Goal: Find specific page/section: Find specific page/section

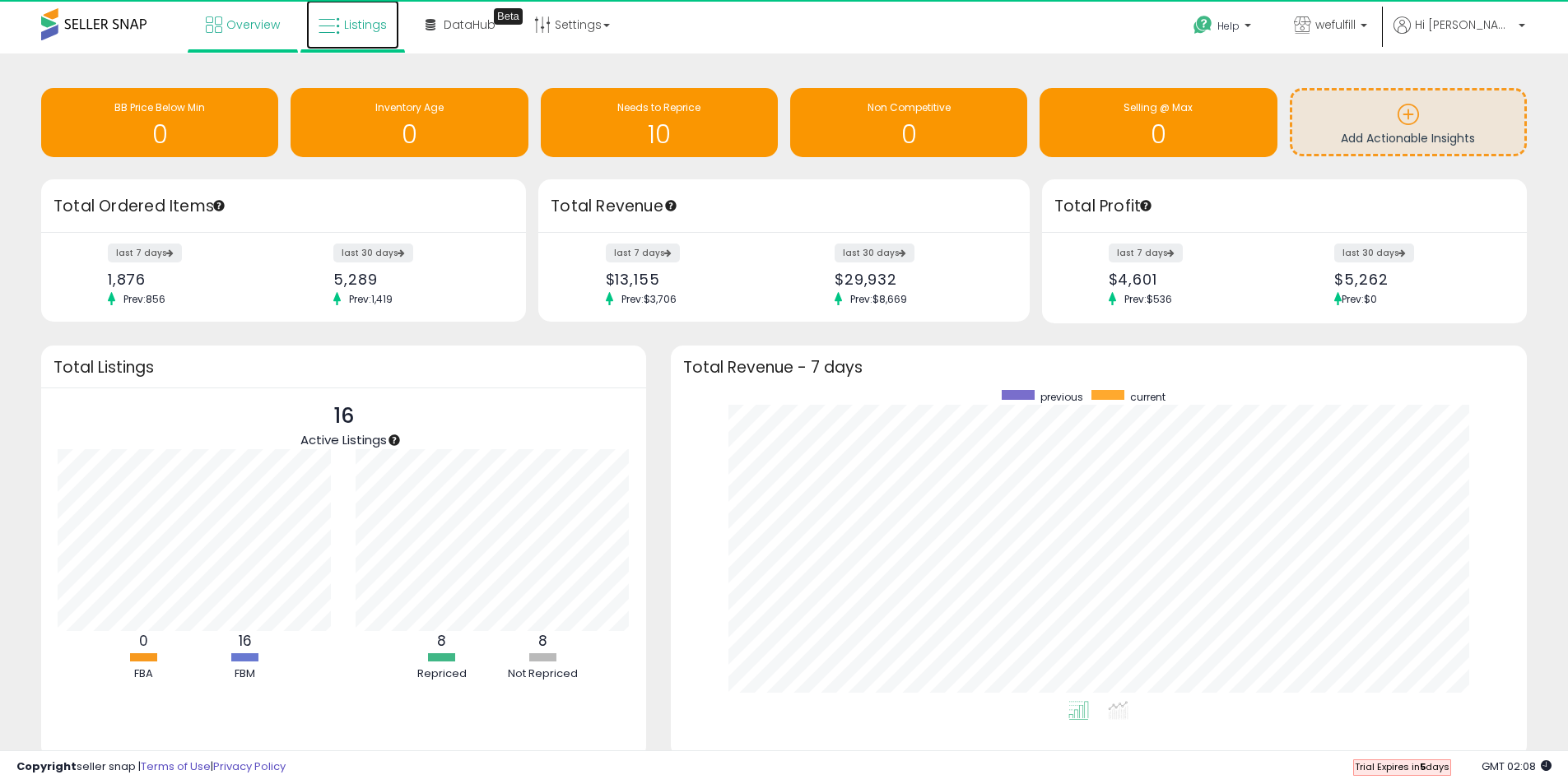
click at [360, 26] on span "Listings" at bounding box center [365, 24] width 43 height 16
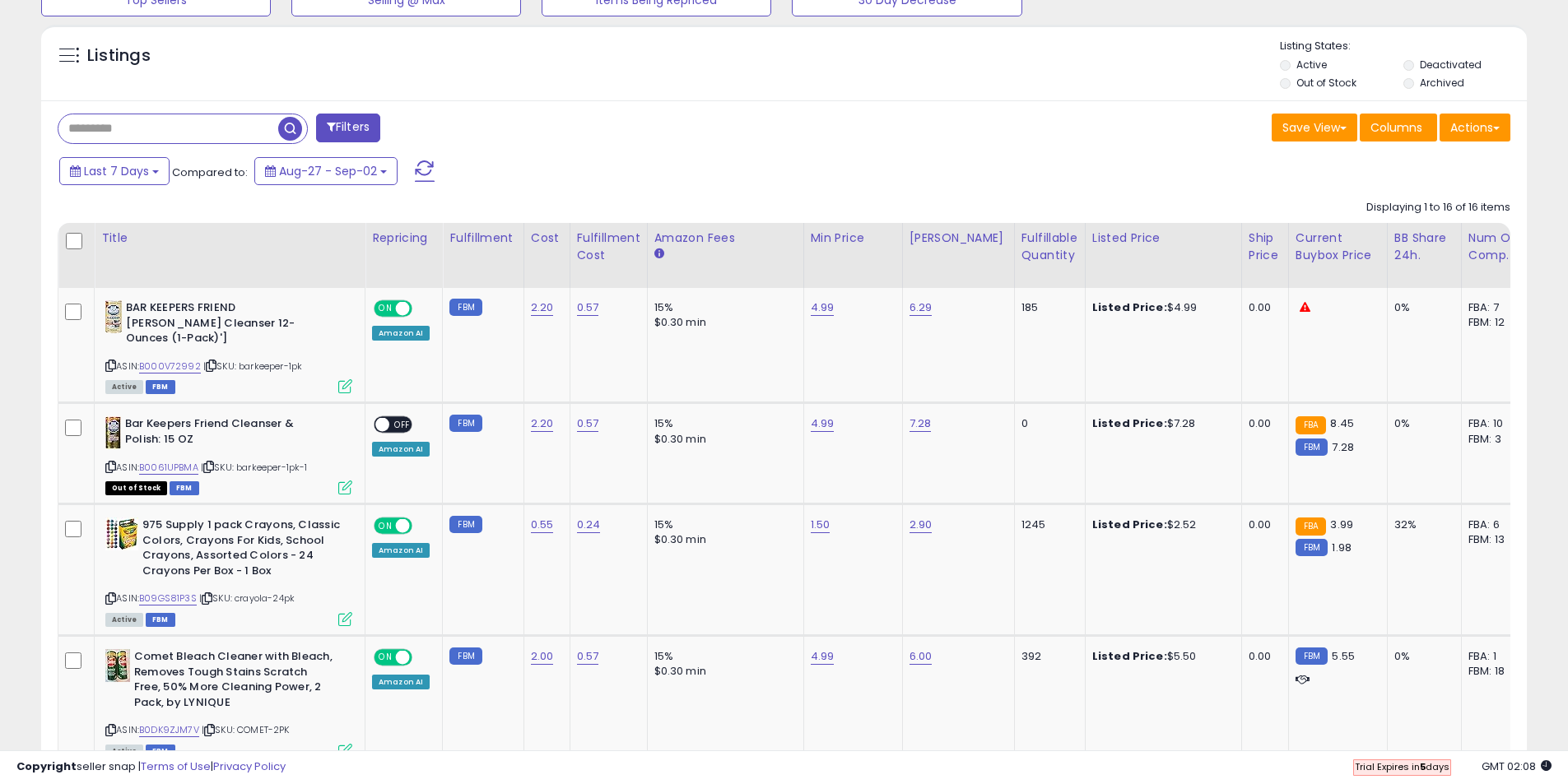
scroll to position [658, 0]
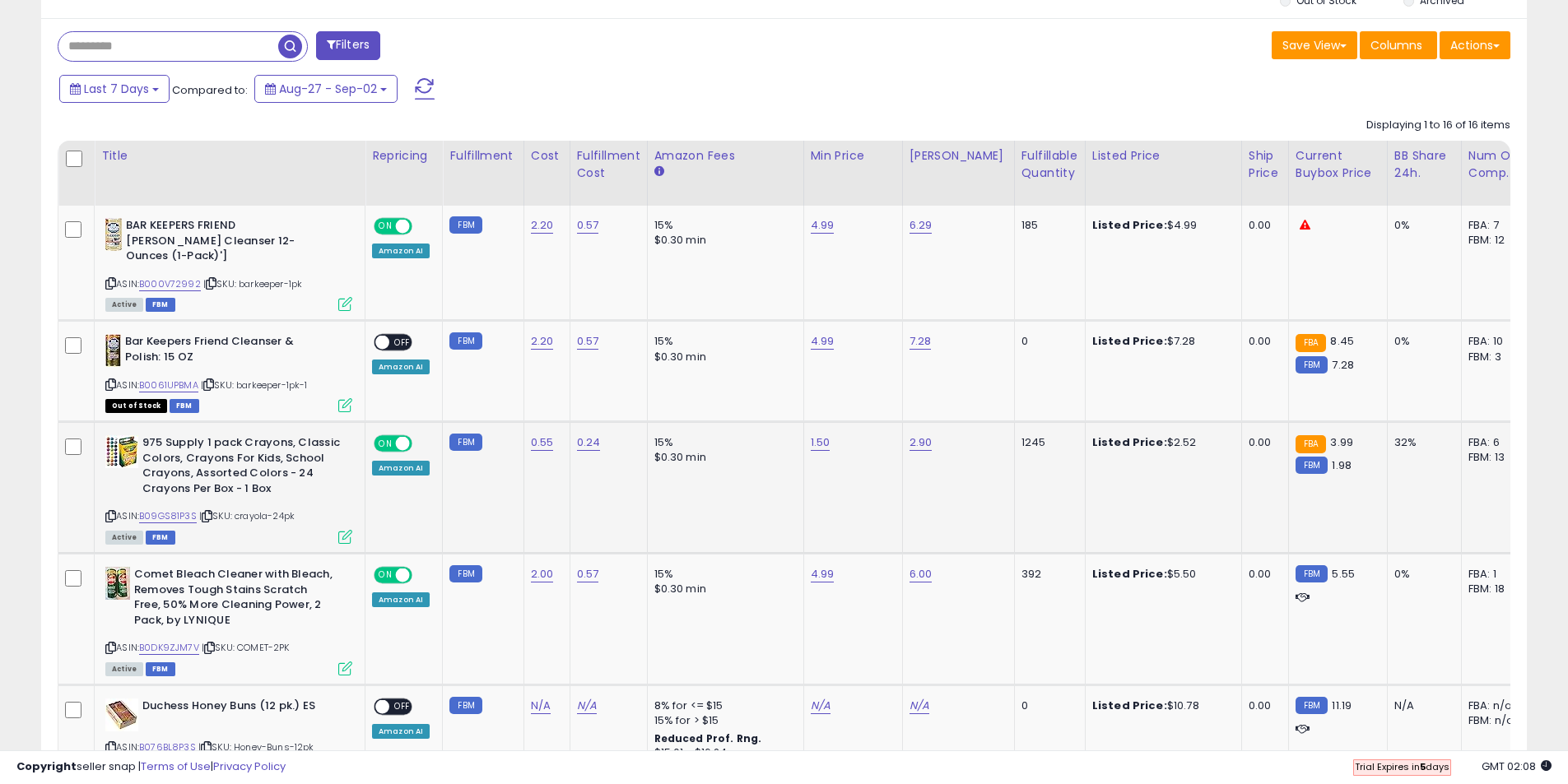
click at [398, 437] on span at bounding box center [403, 444] width 14 height 14
